Goal: Transaction & Acquisition: Subscribe to service/newsletter

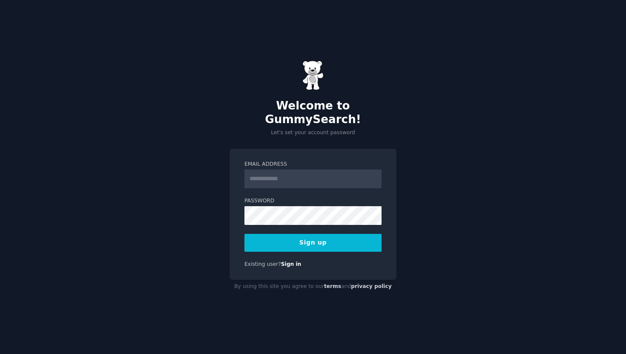
click at [292, 177] on input "Email Address" at bounding box center [313, 179] width 137 height 19
type input "**********"
click at [320, 235] on button "Sign up" at bounding box center [313, 243] width 137 height 18
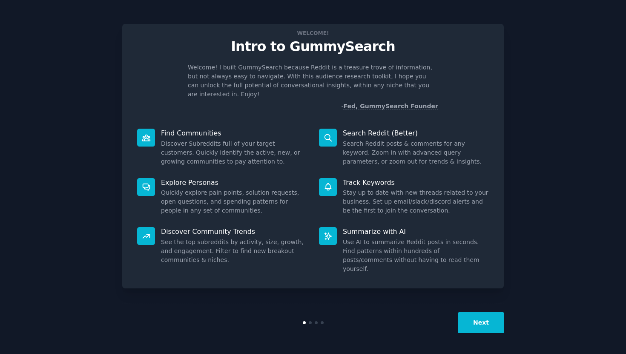
click at [484, 323] on button "Next" at bounding box center [481, 322] width 46 height 21
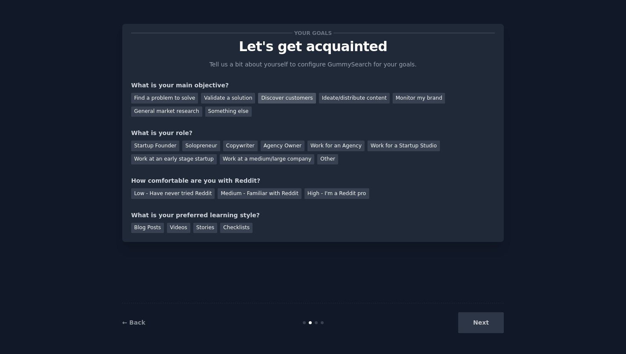
click at [276, 98] on div "Discover customers" at bounding box center [287, 98] width 58 height 11
click at [171, 160] on div "Work at an early stage startup" at bounding box center [174, 159] width 86 height 11
click at [310, 193] on div "High - I'm a Reddit pro" at bounding box center [337, 193] width 65 height 11
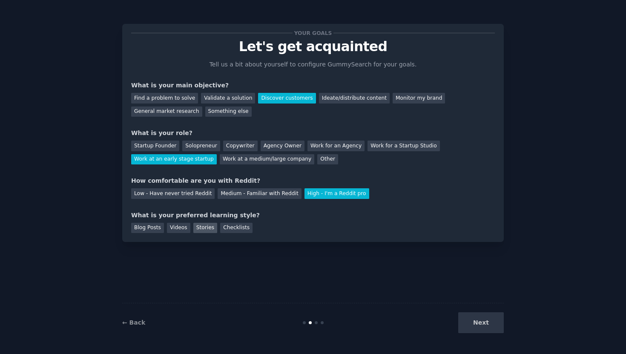
click at [210, 227] on div "Stories" at bounding box center [205, 228] width 24 height 11
click at [478, 326] on button "Next" at bounding box center [481, 322] width 46 height 21
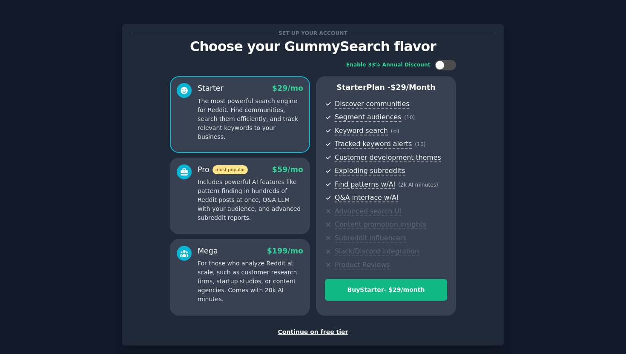
click at [321, 329] on div "Continue on free tier" at bounding box center [313, 332] width 364 height 9
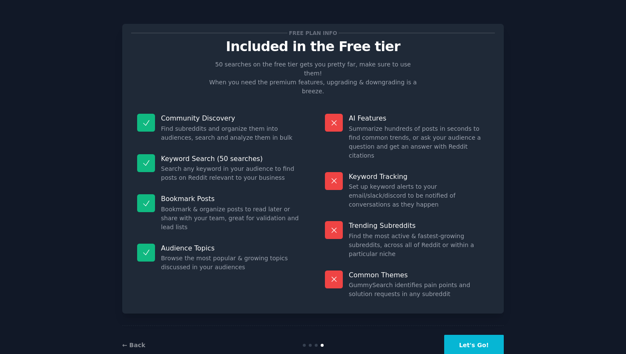
click at [482, 335] on button "Let's Go!" at bounding box center [474, 345] width 60 height 21
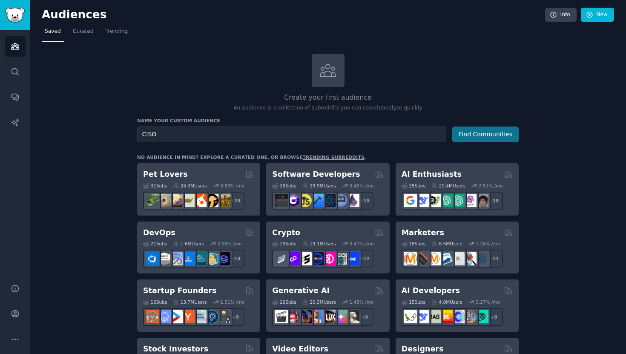
type input "CISO"
click at [488, 132] on button "Find Communities" at bounding box center [485, 135] width 66 height 16
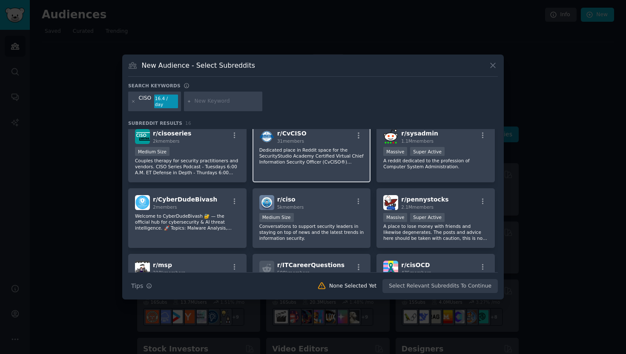
scroll to position [71, 0]
